Goal: Understand process/instructions

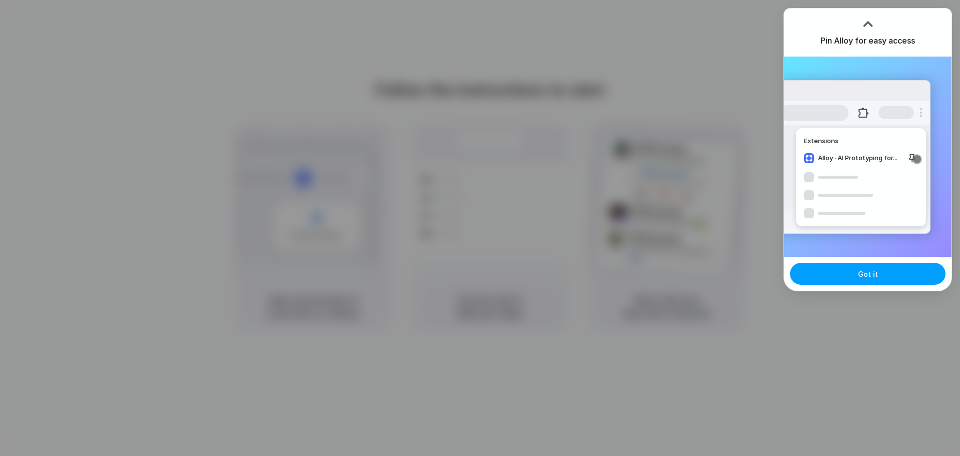
click at [877, 276] on button "Got it" at bounding box center [868, 274] width 156 height 22
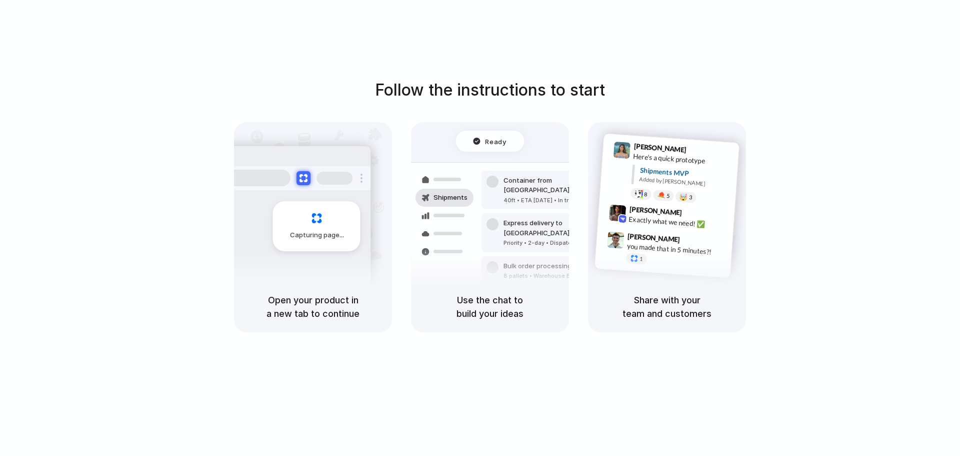
click at [784, 360] on div "Follow the instructions to start Capturing page Open your product in a new tab …" at bounding box center [490, 238] width 980 height 476
